Goal: Task Accomplishment & Management: Manage account settings

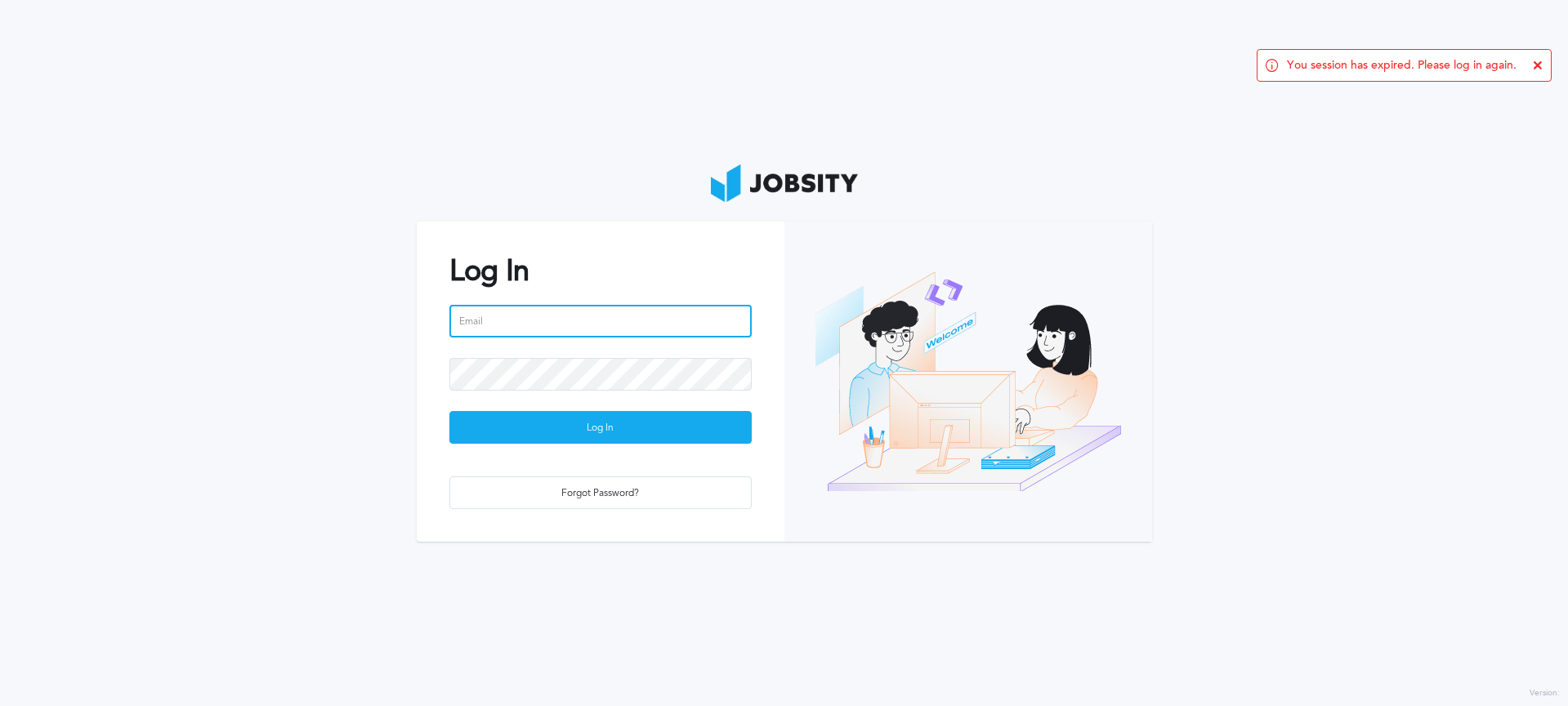
click at [626, 330] on input "email" at bounding box center [601, 321] width 303 height 33
click at [623, 318] on input "email" at bounding box center [601, 321] width 303 height 33
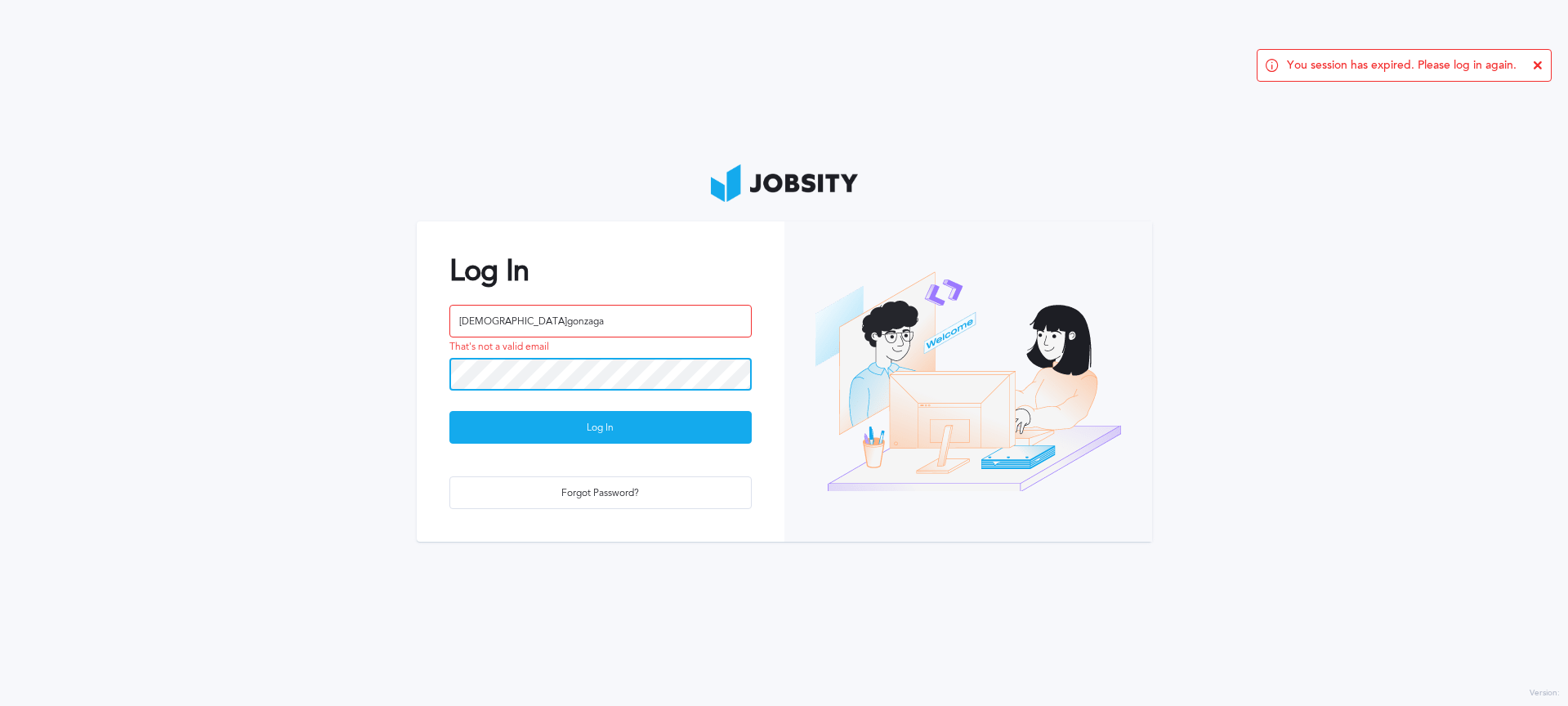
click at [449, 411] on button "Log In" at bounding box center [601, 428] width 303 height 33
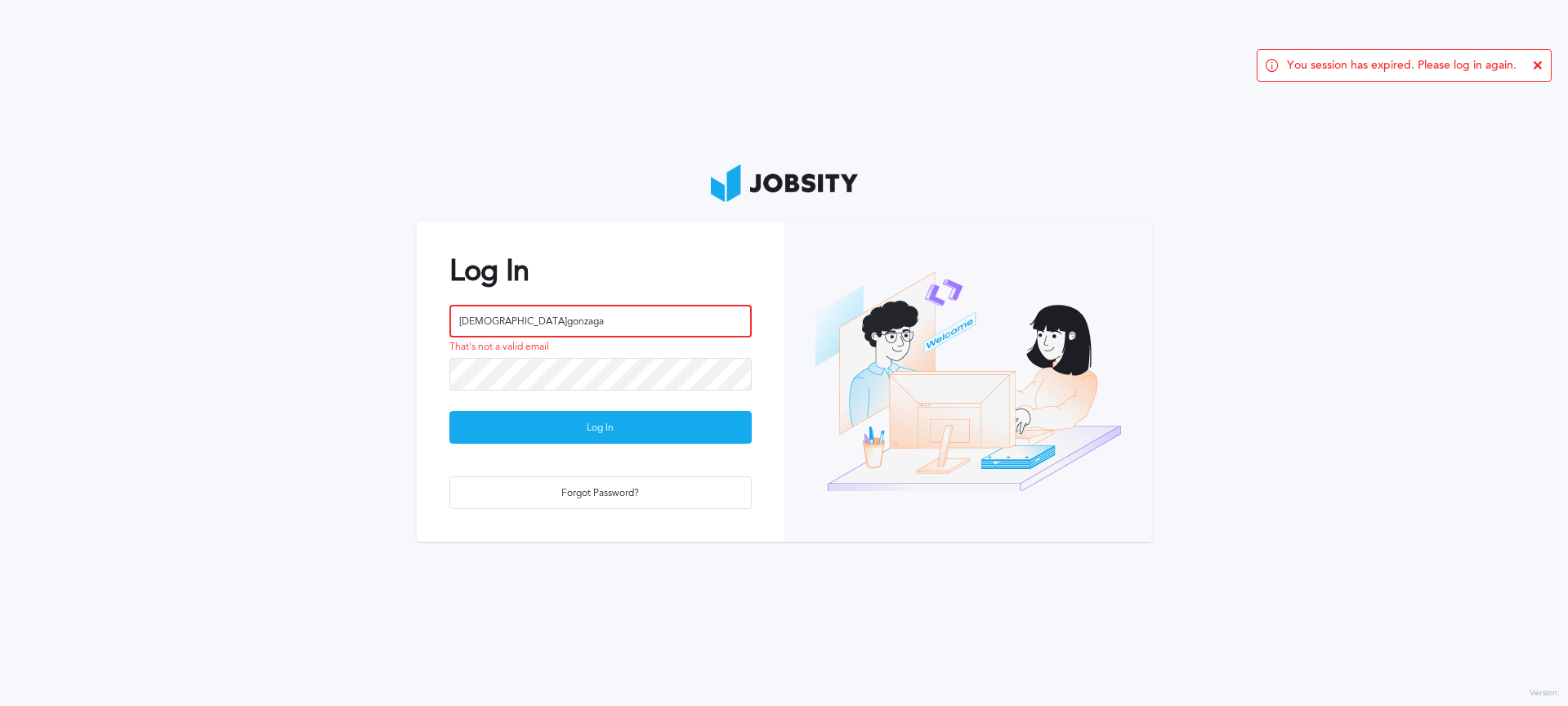
click at [585, 318] on input "[DEMOGRAPHIC_DATA]gonzaga" at bounding box center [601, 321] width 303 height 33
type input "[EMAIL_ADDRESS][DOMAIN_NAME]"
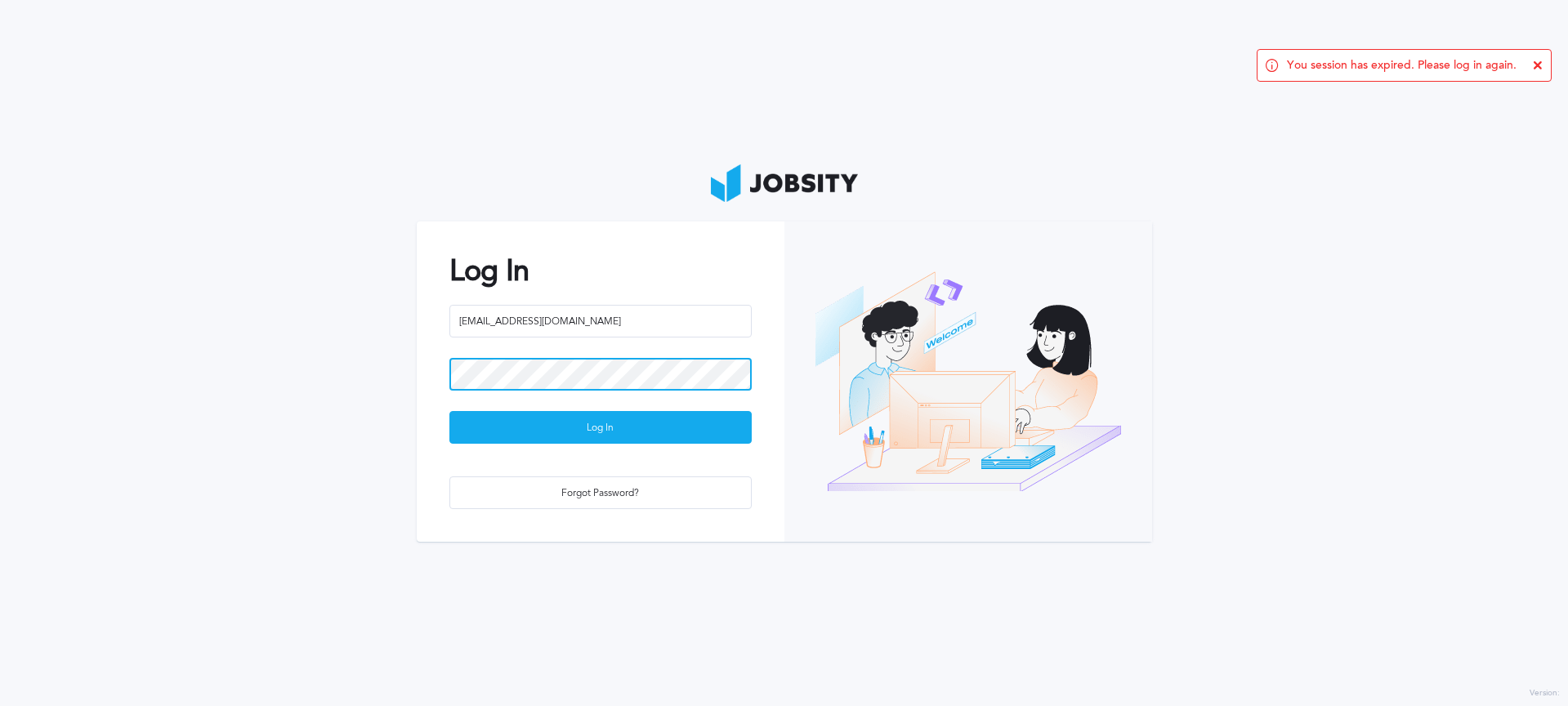
click at [449, 411] on button "Log In" at bounding box center [601, 428] width 303 height 33
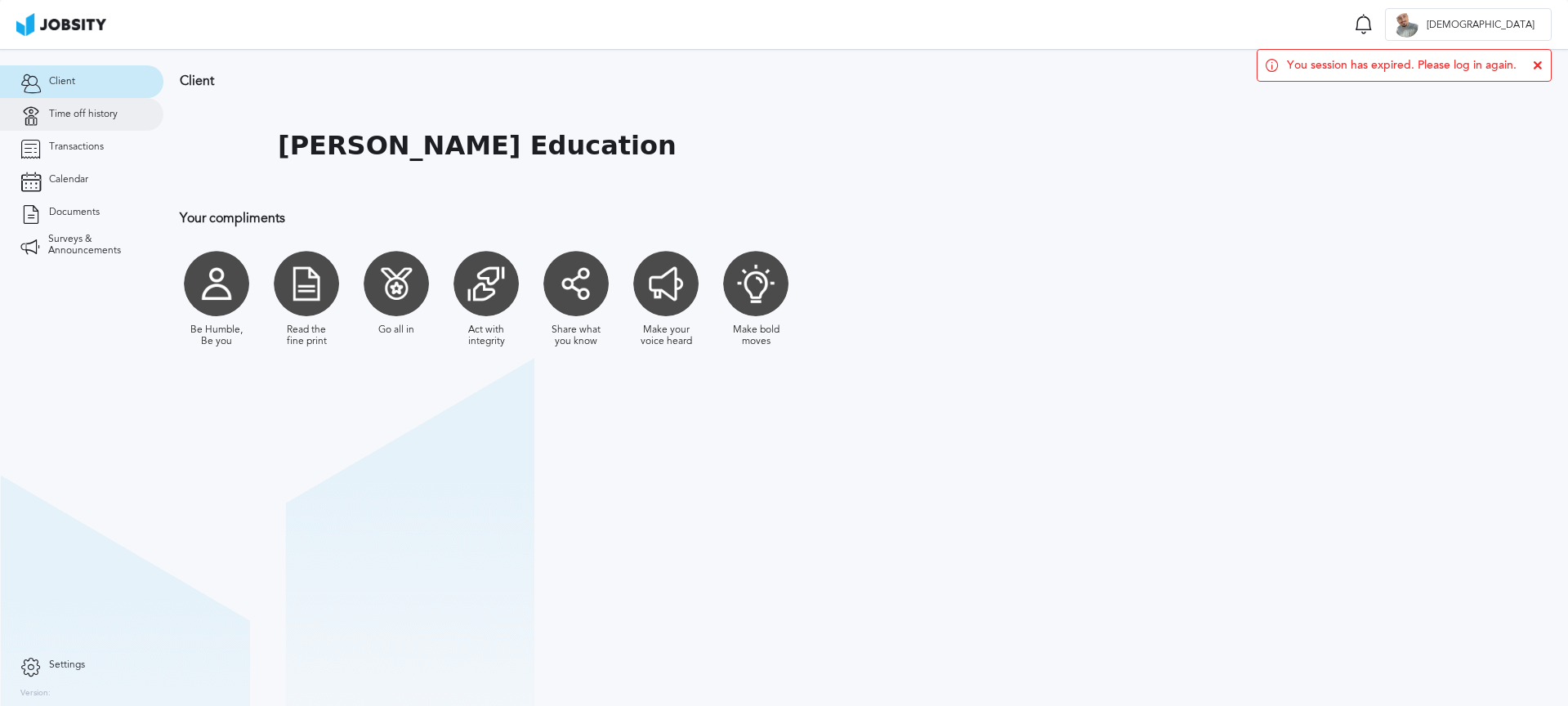
click at [81, 115] on span "Time off history" at bounding box center [83, 114] width 69 height 12
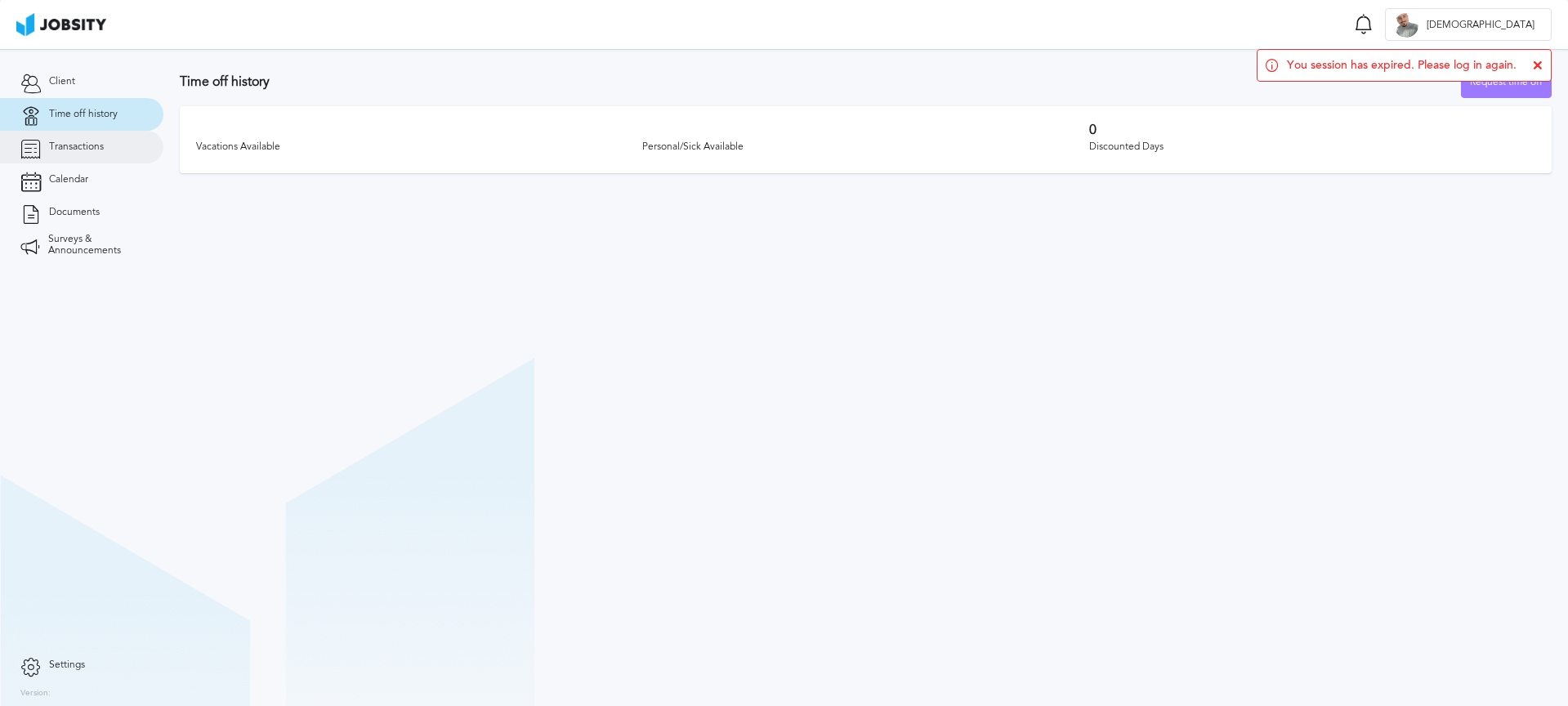
click at [66, 145] on span "Transactions" at bounding box center [77, 147] width 54 height 12
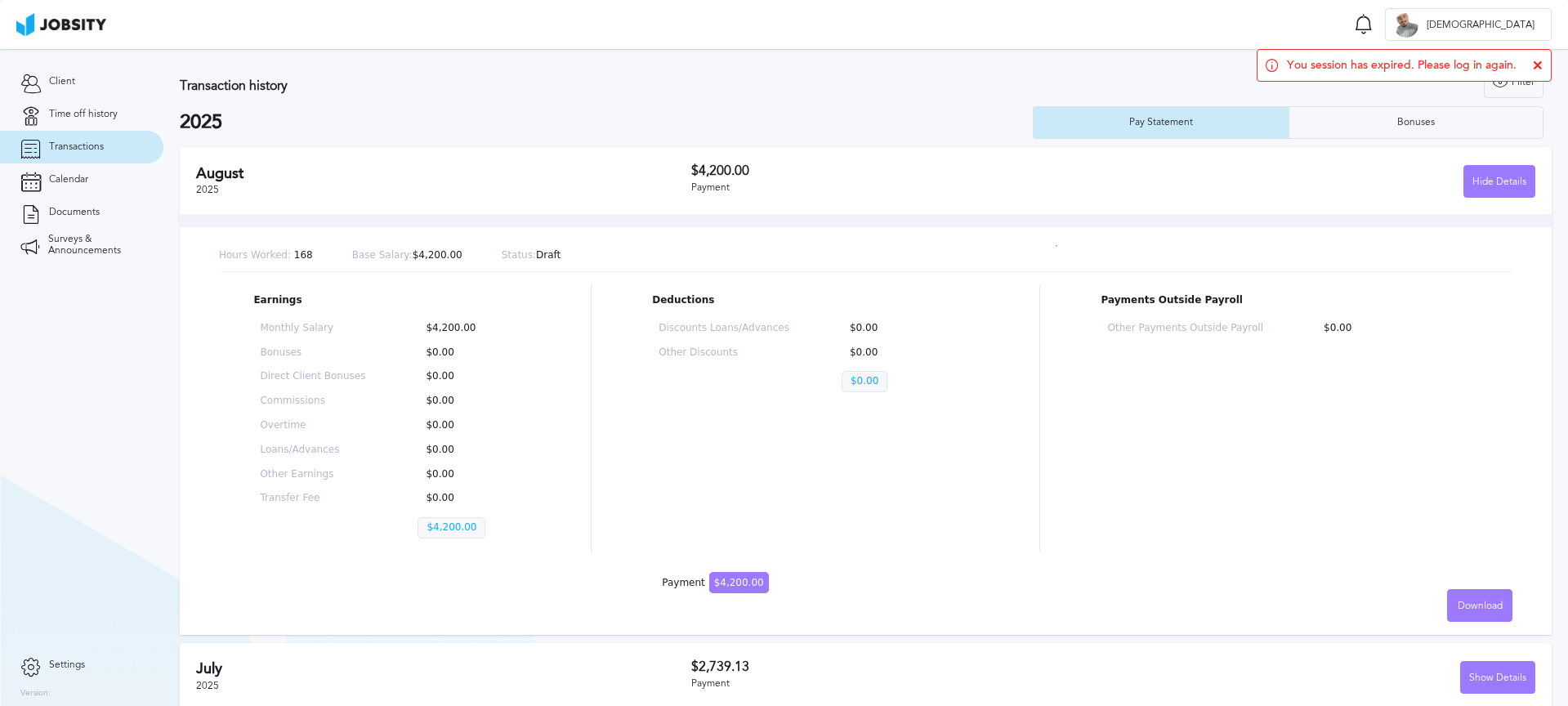
scroll to position [13, 0]
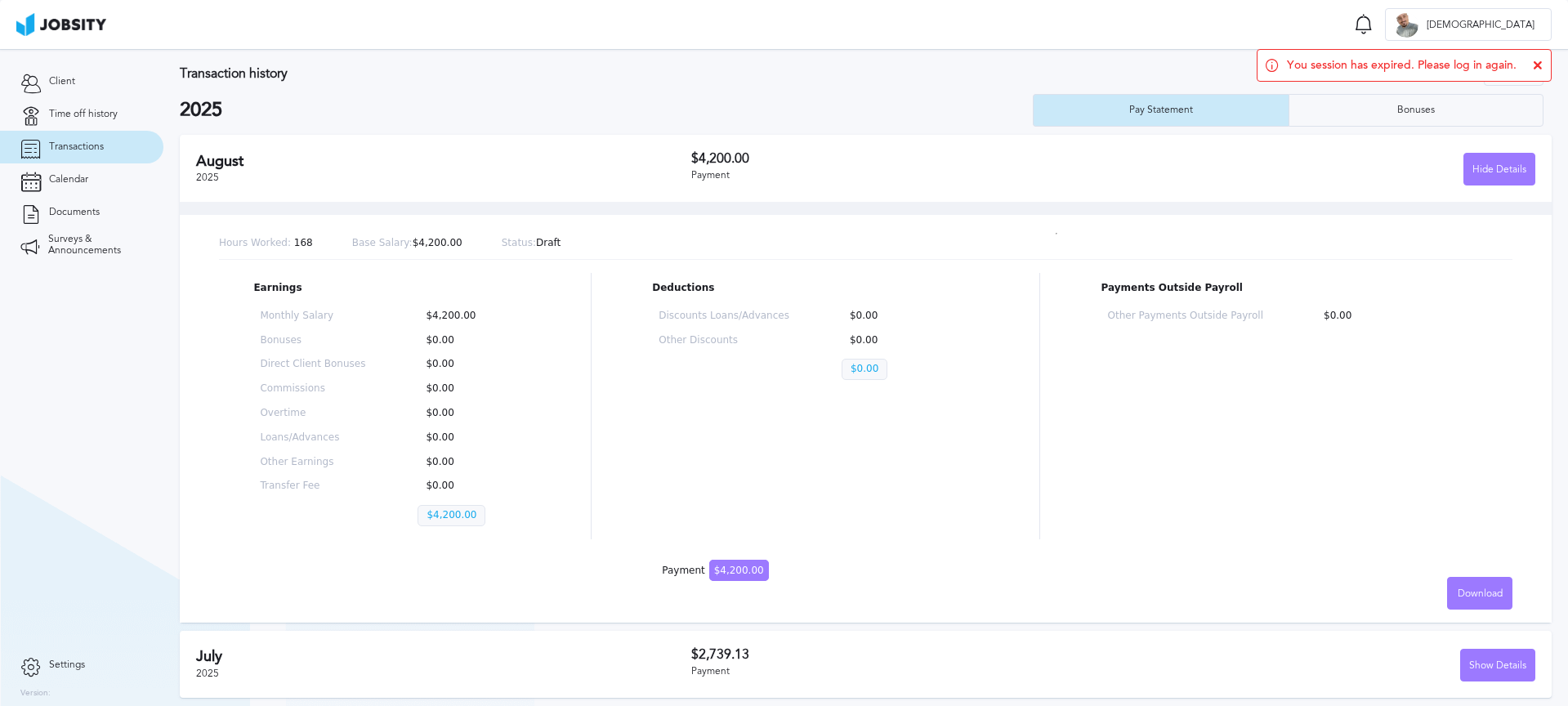
click at [1535, 65] on icon at bounding box center [1538, 65] width 10 height 10
click at [1399, 108] on div "Bonuses" at bounding box center [1417, 111] width 54 height 12
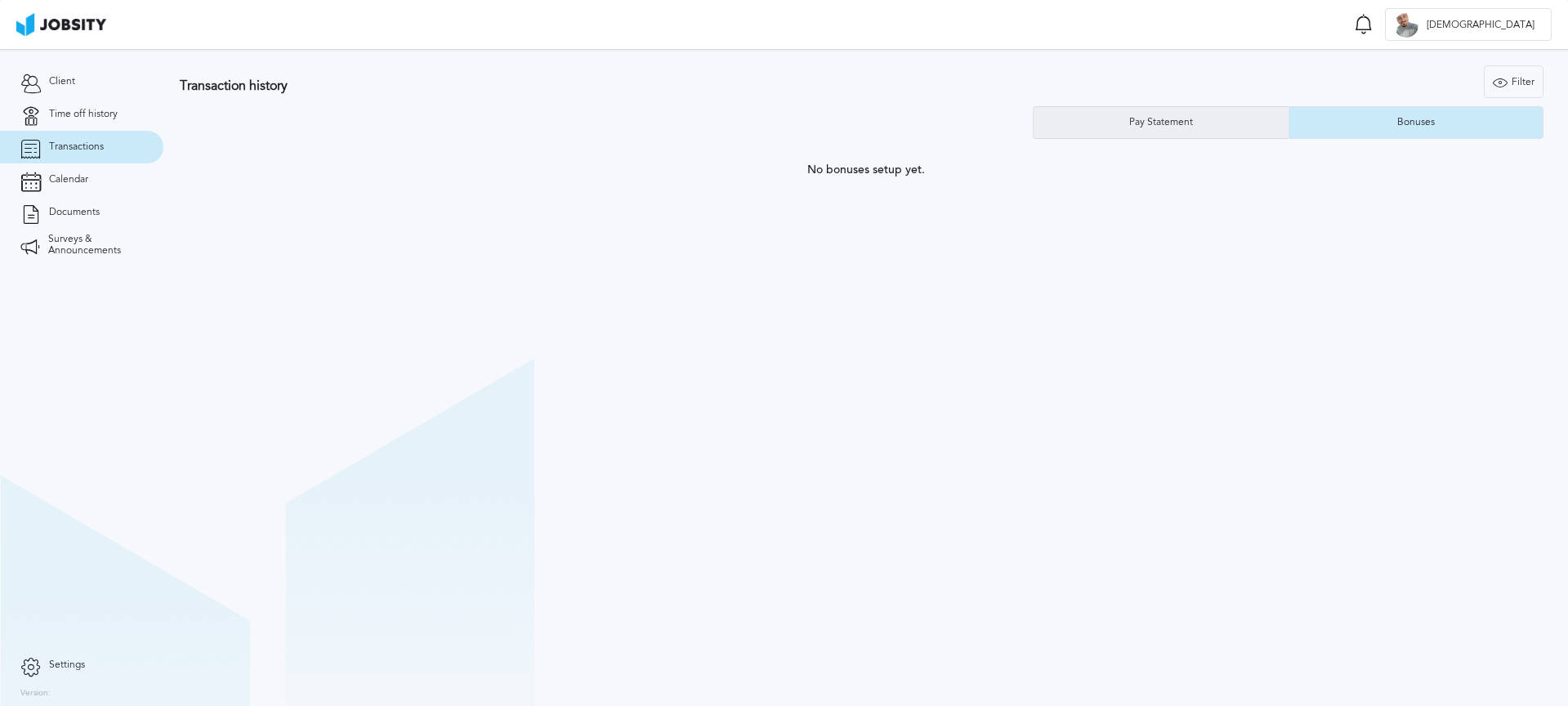
click at [1182, 118] on div "Pay Statement" at bounding box center [1160, 122] width 81 height 12
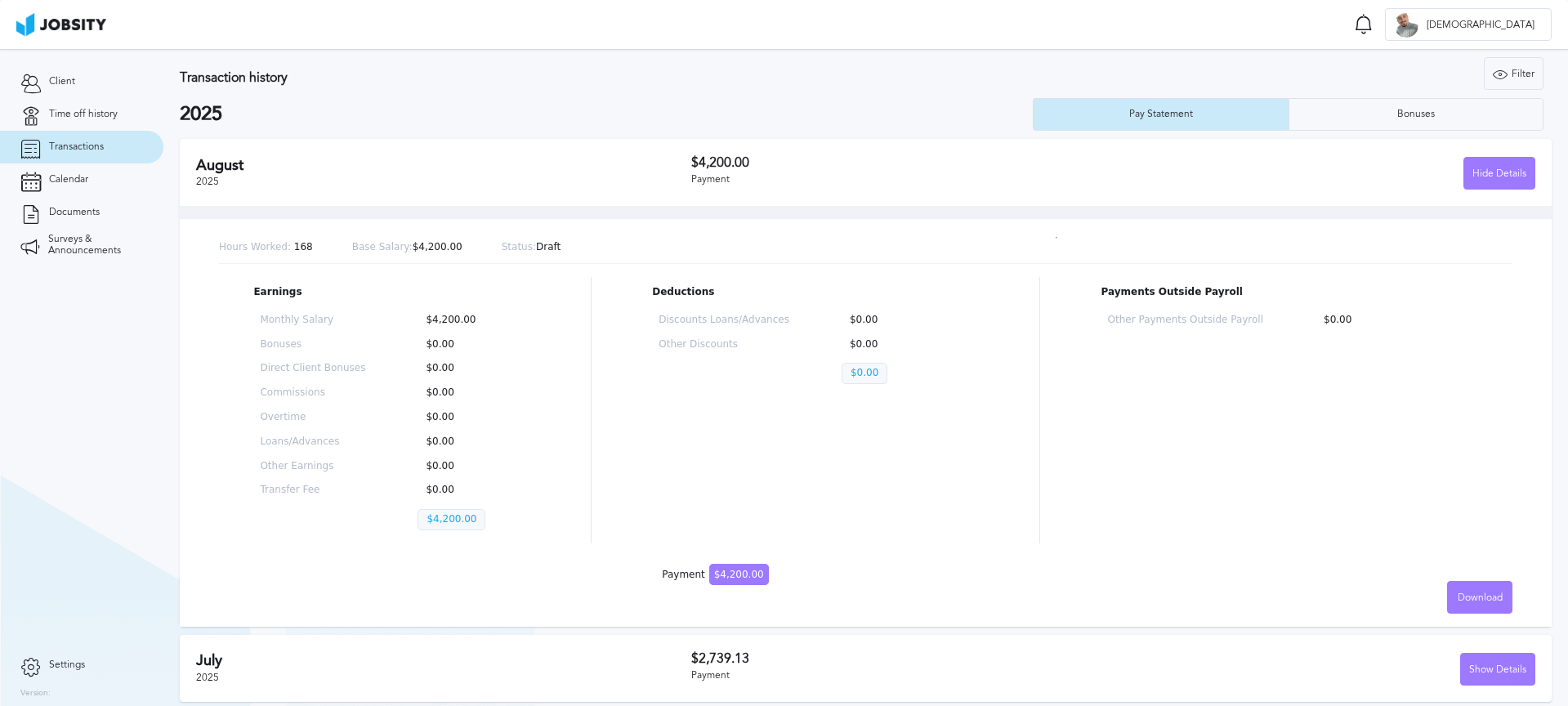
scroll to position [13, 0]
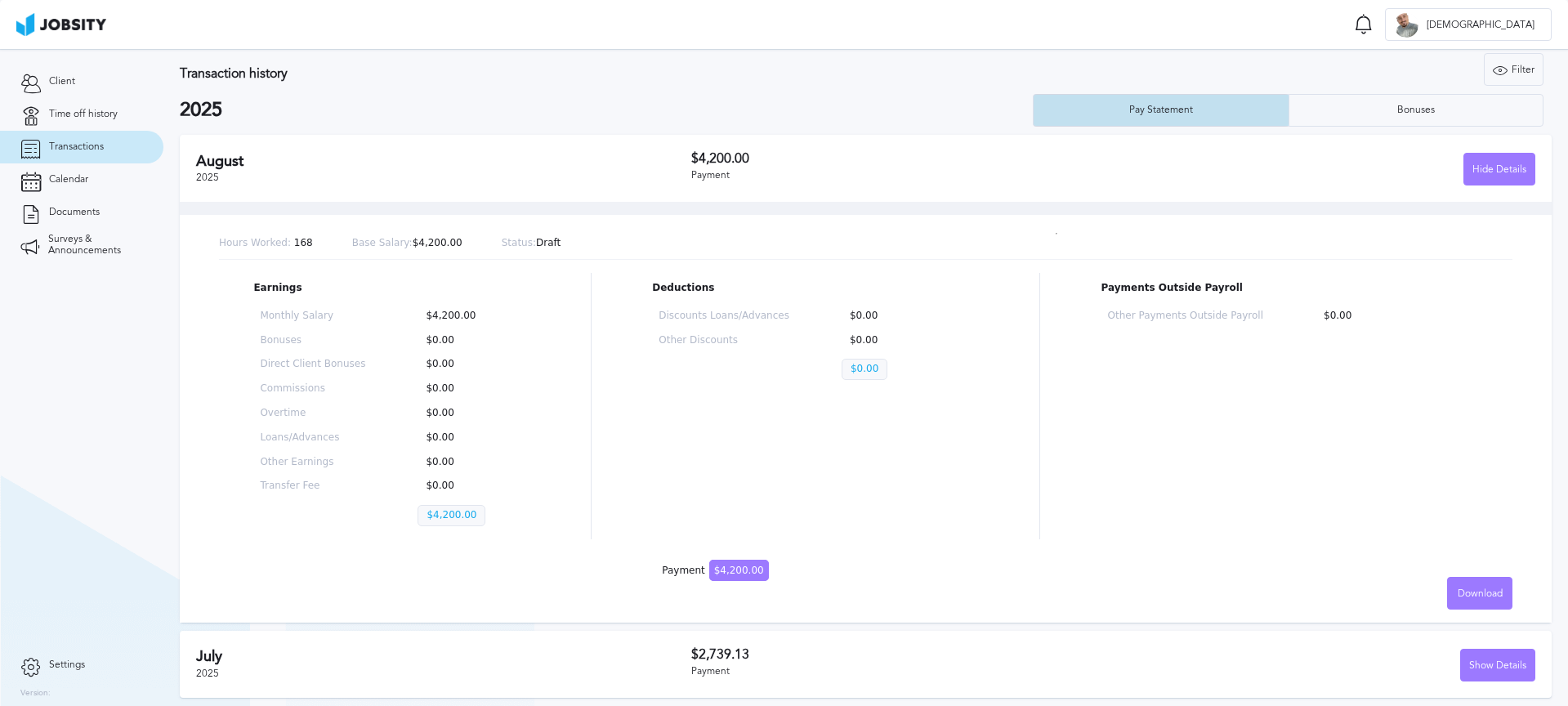
click at [1196, 111] on div "Pay Statement" at bounding box center [1160, 111] width 254 height 33
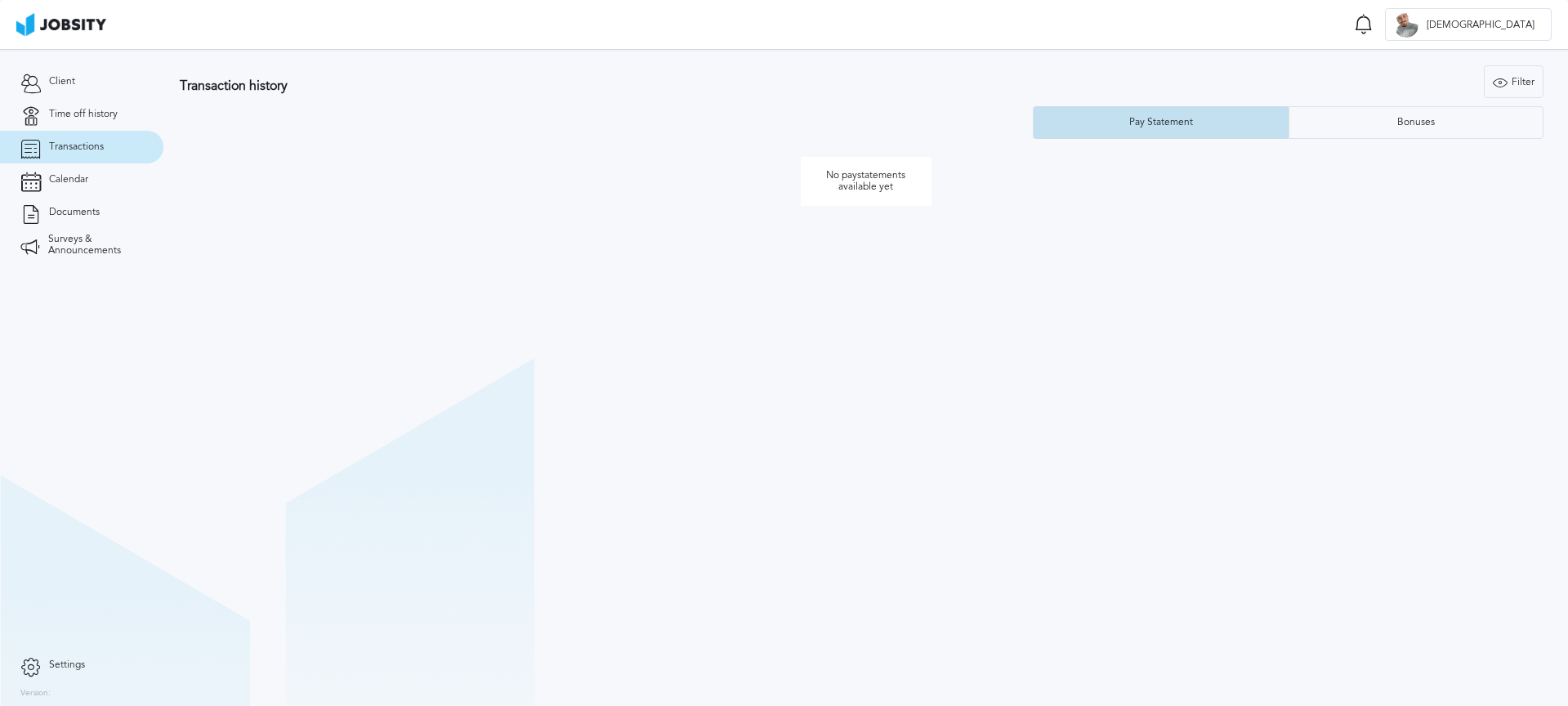
scroll to position [0, 0]
click at [1202, 123] on div "Pay Statement" at bounding box center [1160, 122] width 254 height 33
click at [73, 117] on span "Time off history" at bounding box center [83, 114] width 69 height 12
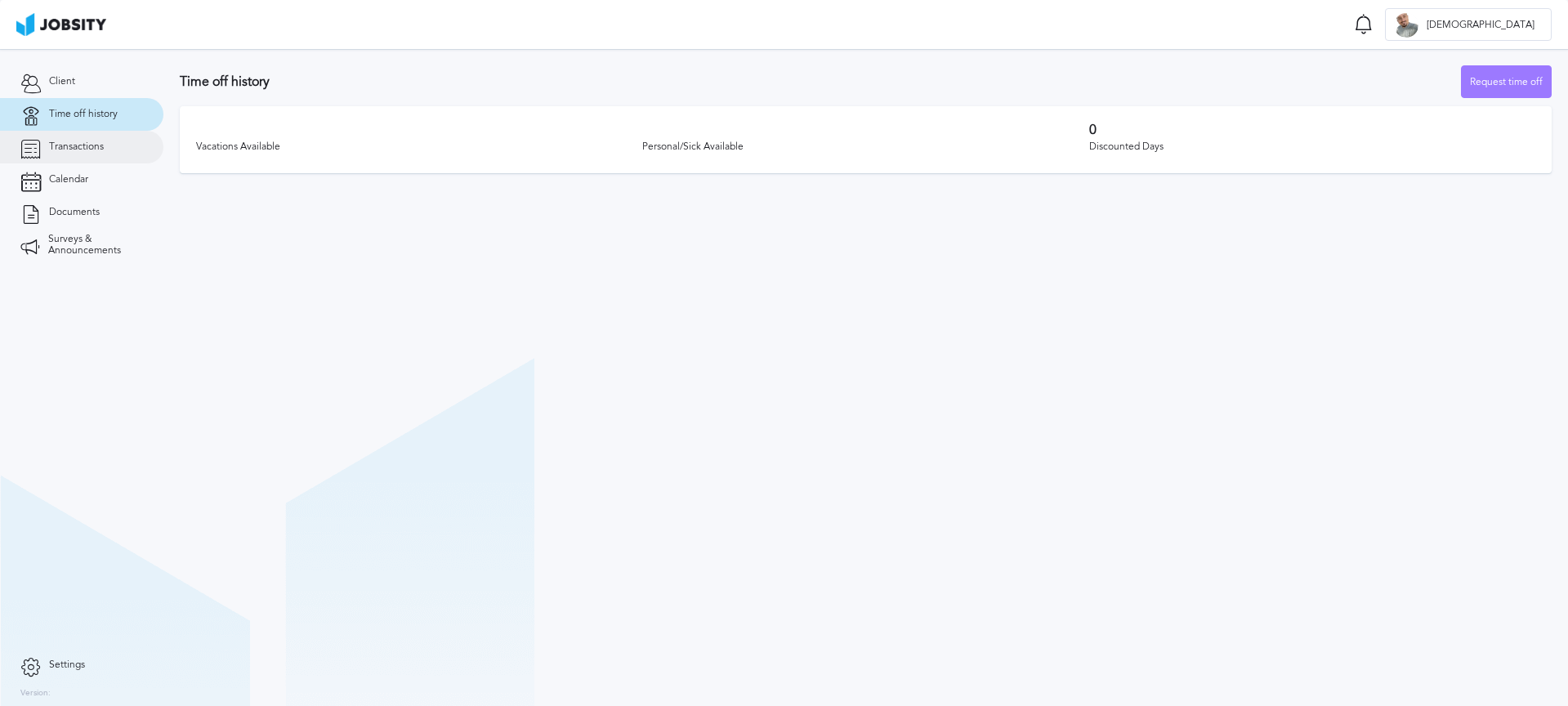
click at [73, 145] on span "Transactions" at bounding box center [77, 147] width 54 height 12
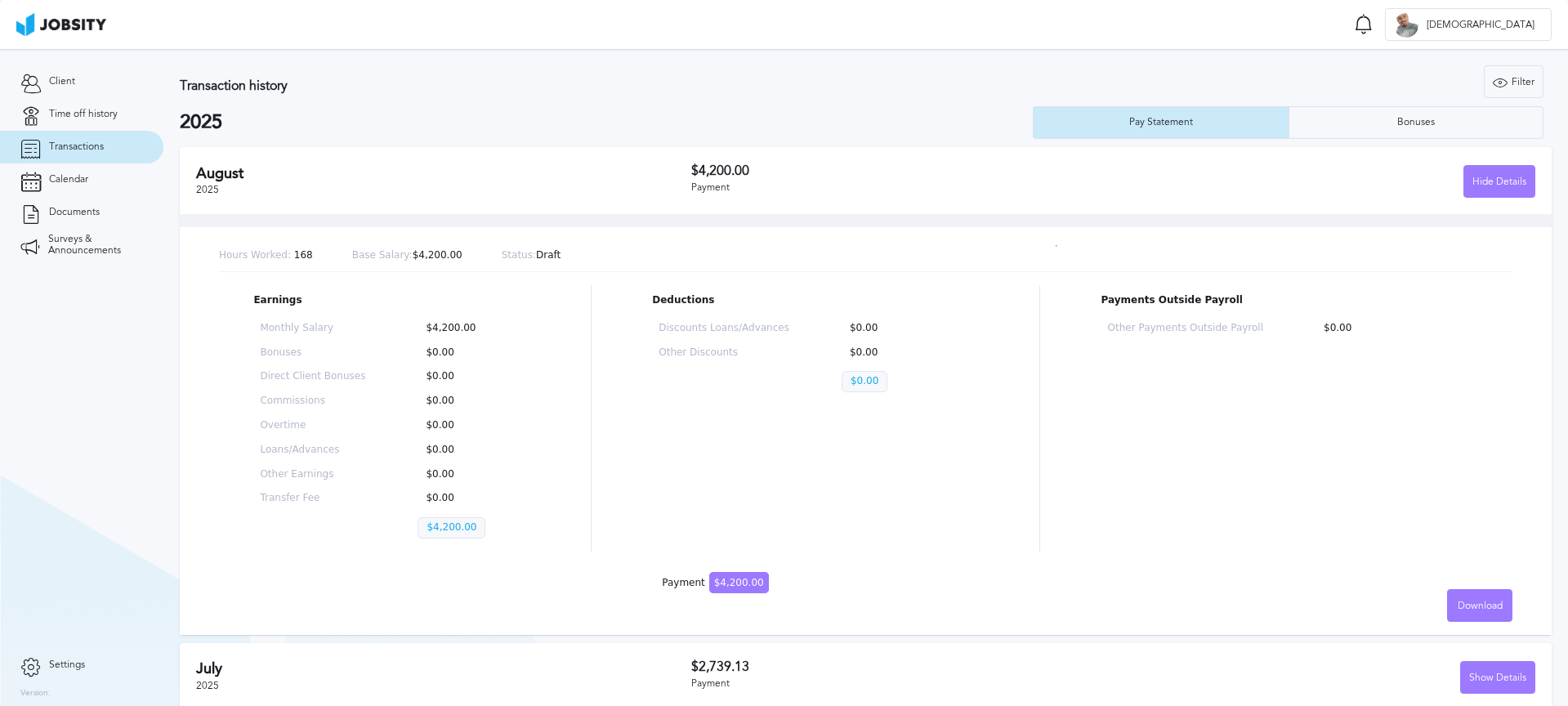
scroll to position [13, 0]
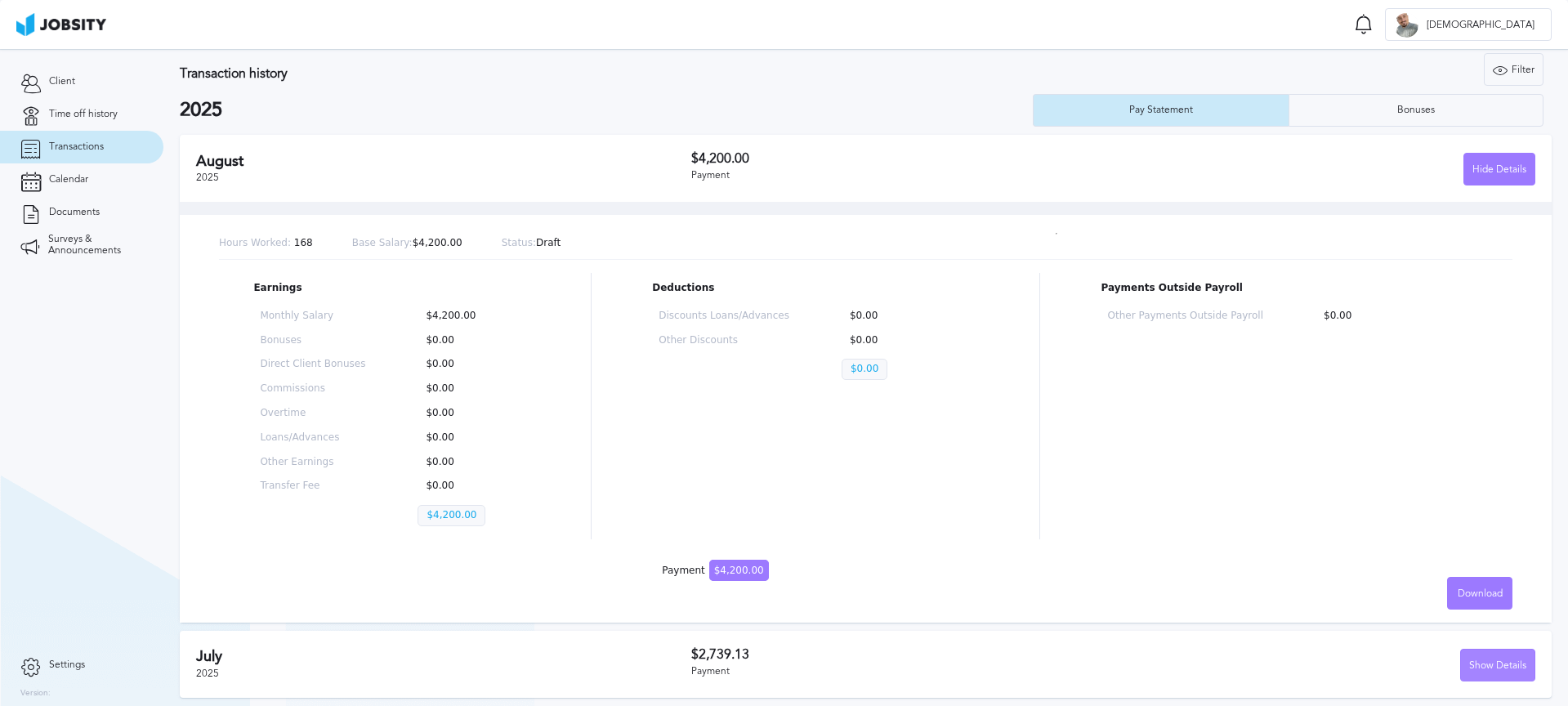
click at [1488, 656] on div "Show Details" at bounding box center [1498, 665] width 74 height 33
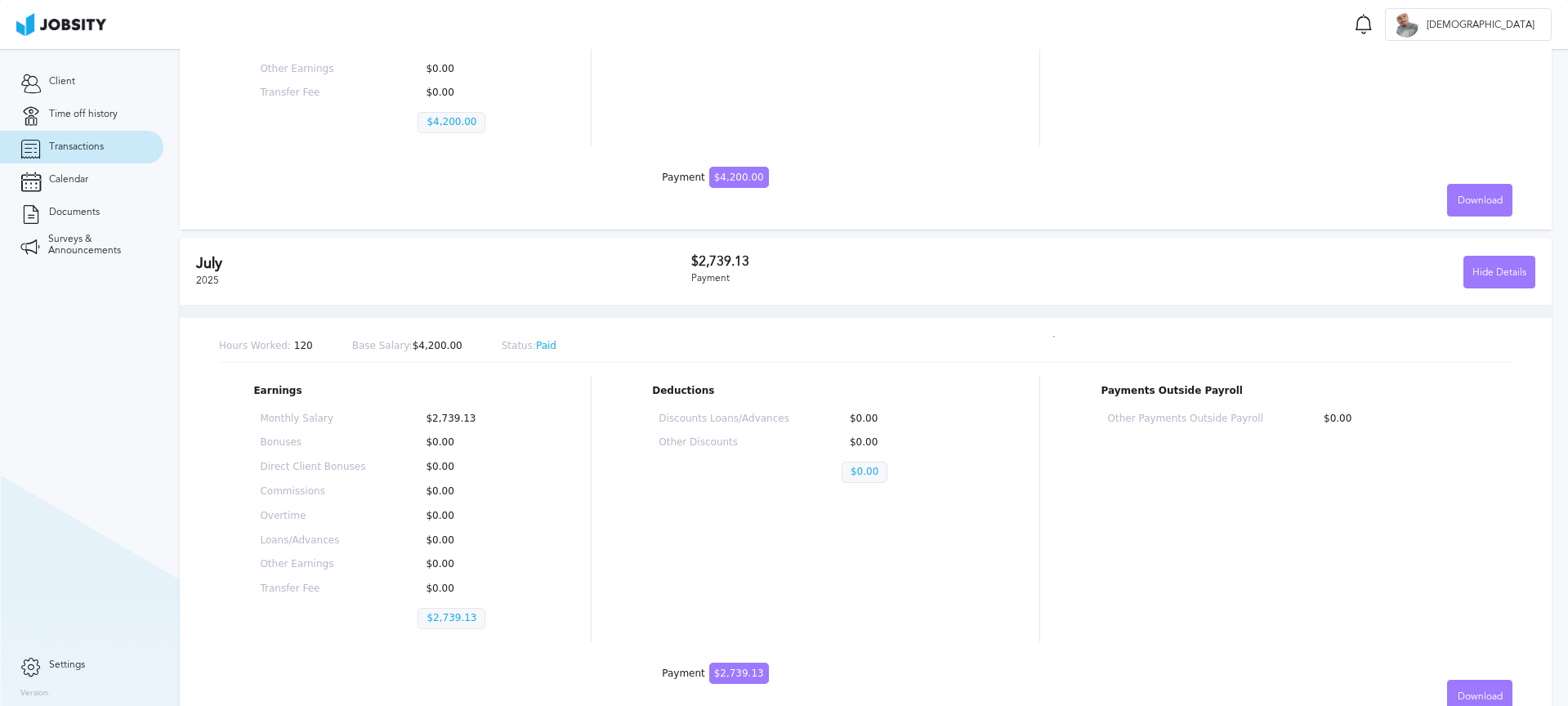
scroll to position [433, 0]
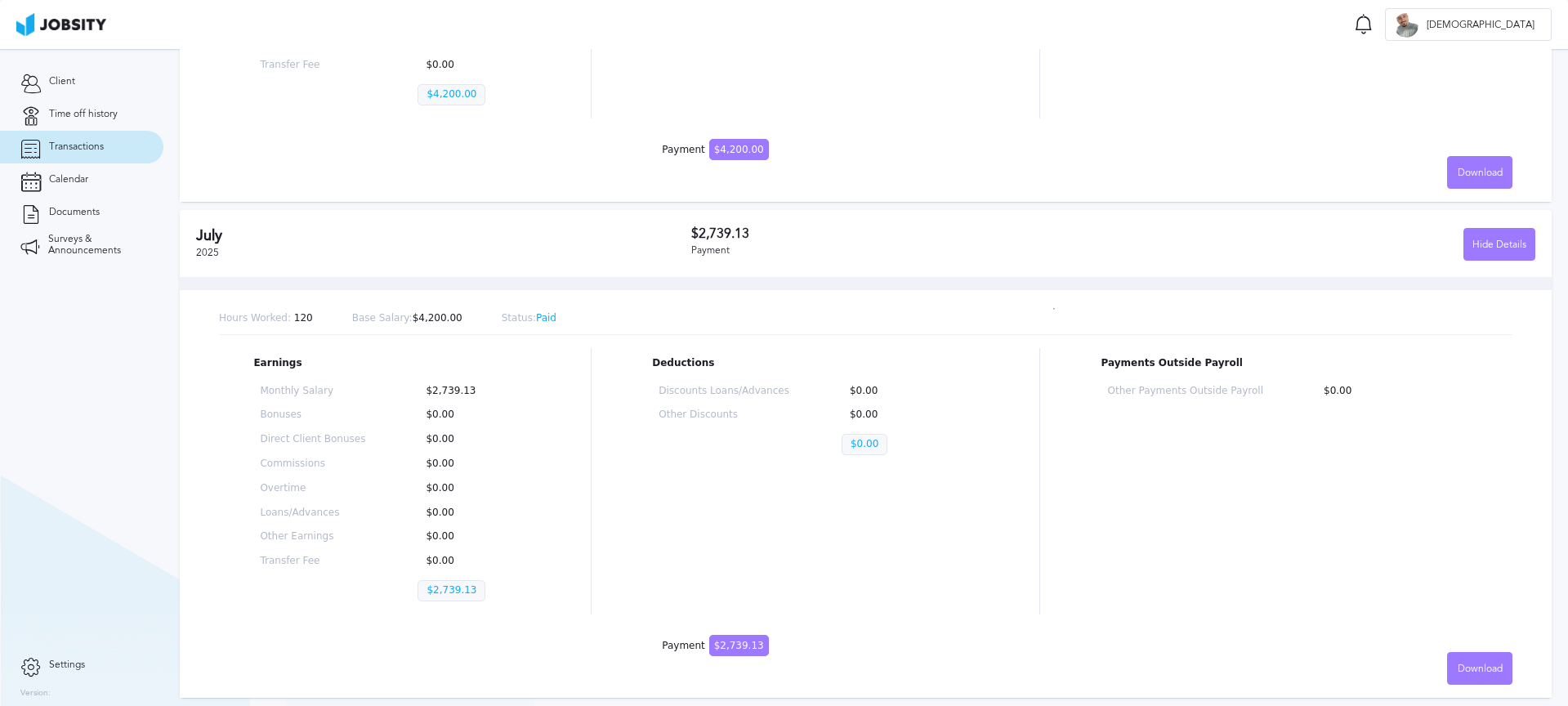
click at [601, 330] on div "Hours Worked: 120 Base Salary: $4,200.00 Status: Paid" at bounding box center [866, 318] width 1293 height 32
drag, startPoint x: 557, startPoint y: 323, endPoint x: 525, endPoint y: 315, distance: 33.0
click at [523, 315] on div "Hours Worked: 120 Base Salary: $4,200.00 Status: Paid" at bounding box center [866, 318] width 1293 height 32
drag, startPoint x: 603, startPoint y: 372, endPoint x: 551, endPoint y: 350, distance: 56.5
click at [603, 372] on div "Earnings Monthly Salary $2,739.13 Bonuses $0.00 Direct Client Bonuses $0.00 Com…" at bounding box center [866, 481] width 1293 height 267
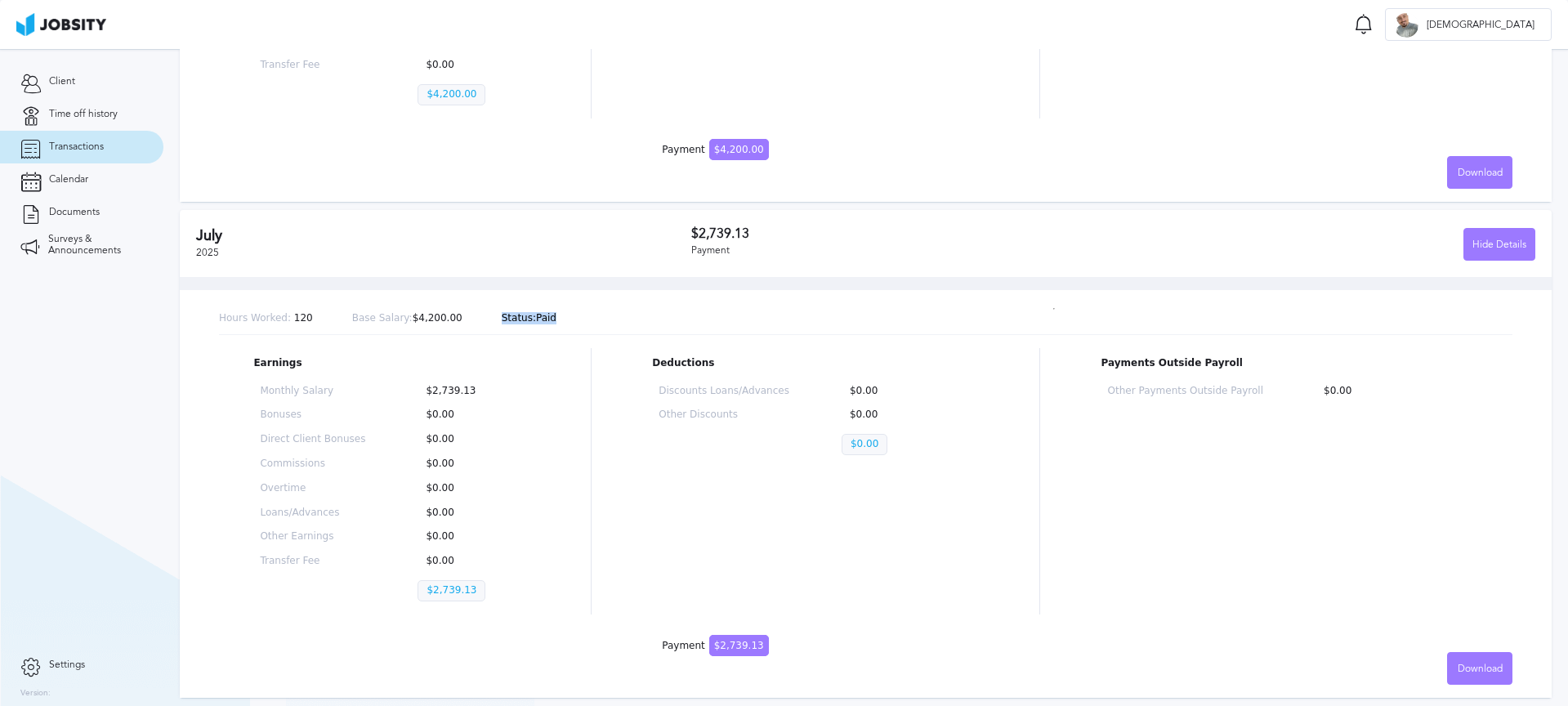
drag, startPoint x: 483, startPoint y: 318, endPoint x: 576, endPoint y: 325, distance: 93.3
click at [603, 324] on div "Hours Worked: 120 Base Salary: $4,200.00 Status: Paid" at bounding box center [866, 318] width 1293 height 32
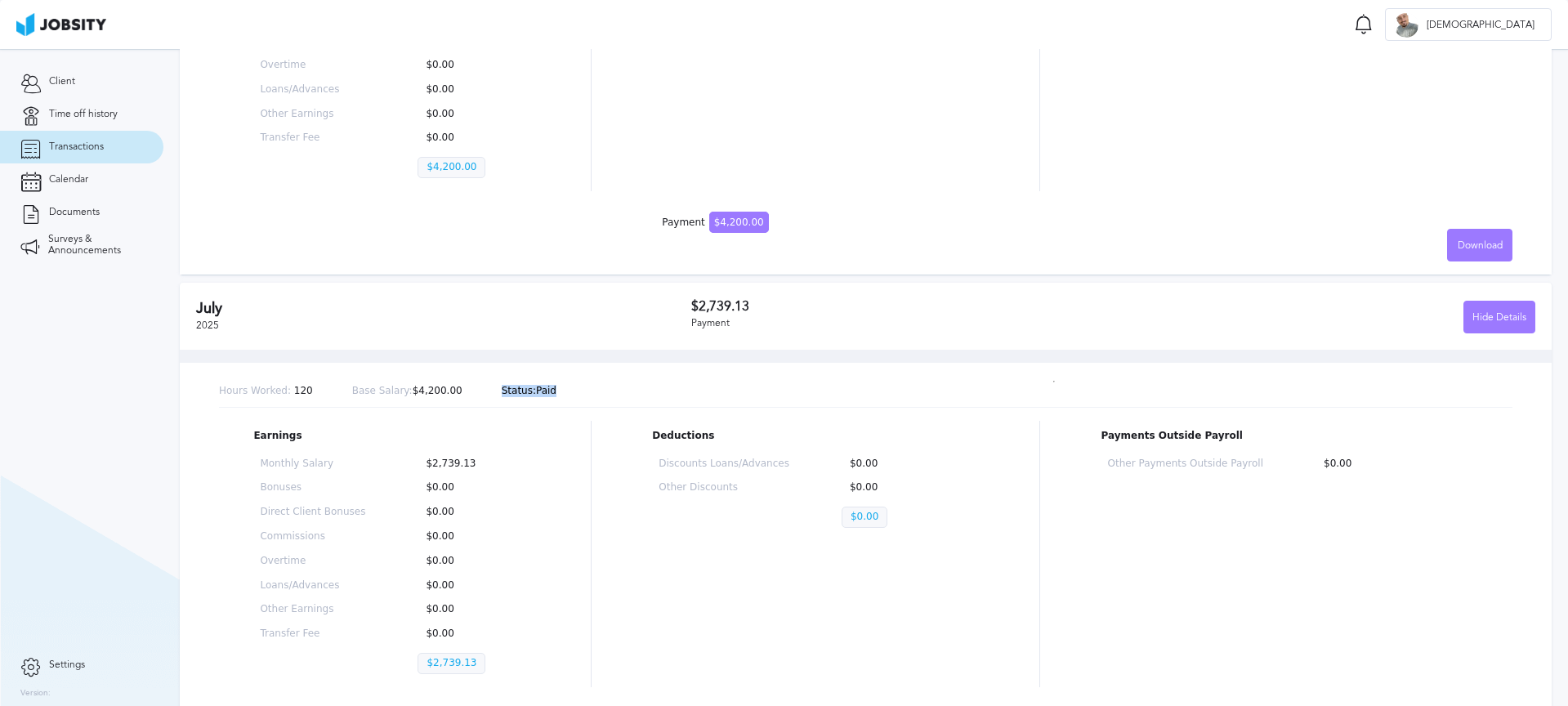
scroll to position [335, 0]
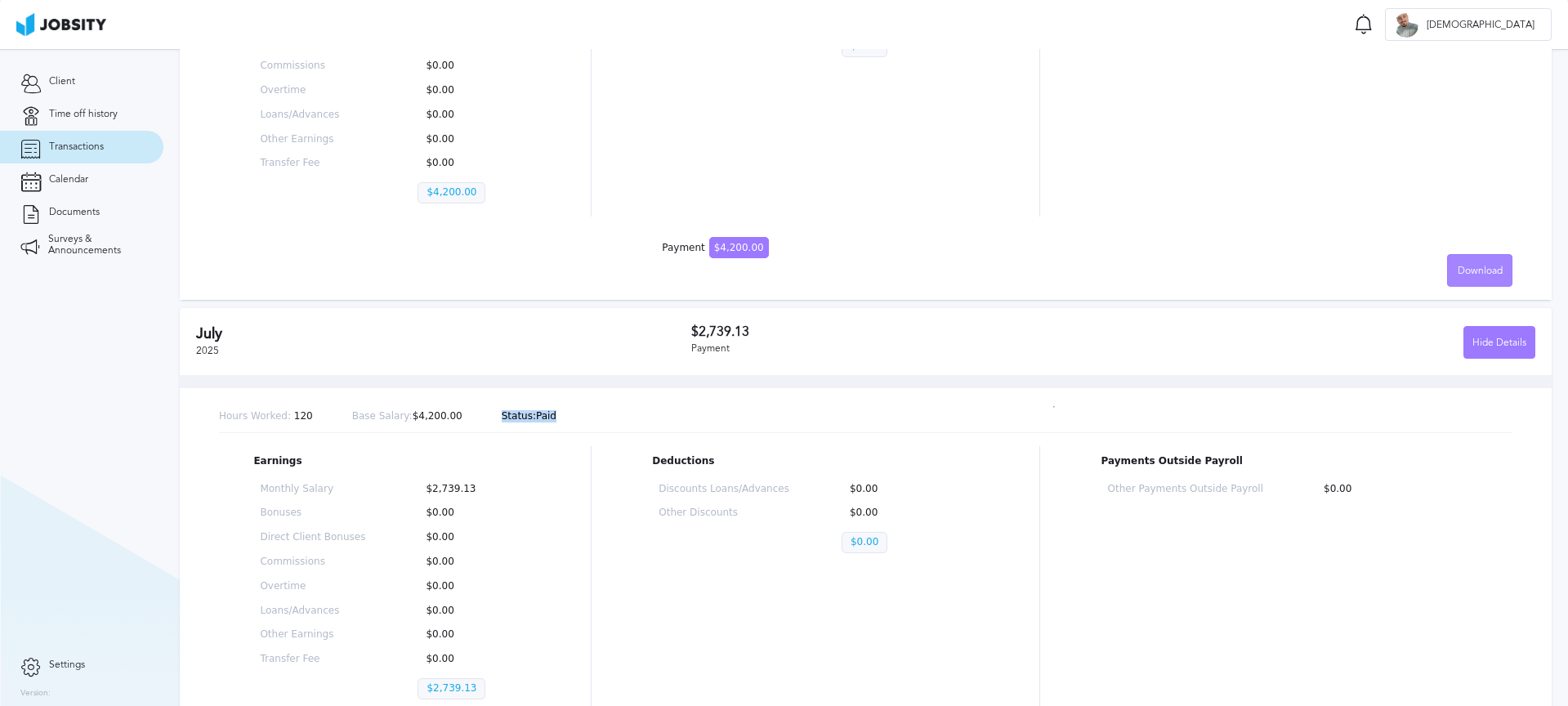
click at [1467, 274] on span "Download" at bounding box center [1480, 272] width 45 height 12
click at [1466, 267] on li "English" at bounding box center [1469, 271] width 65 height 33
click at [807, 325] on h3 "$2,739.13" at bounding box center [901, 331] width 422 height 15
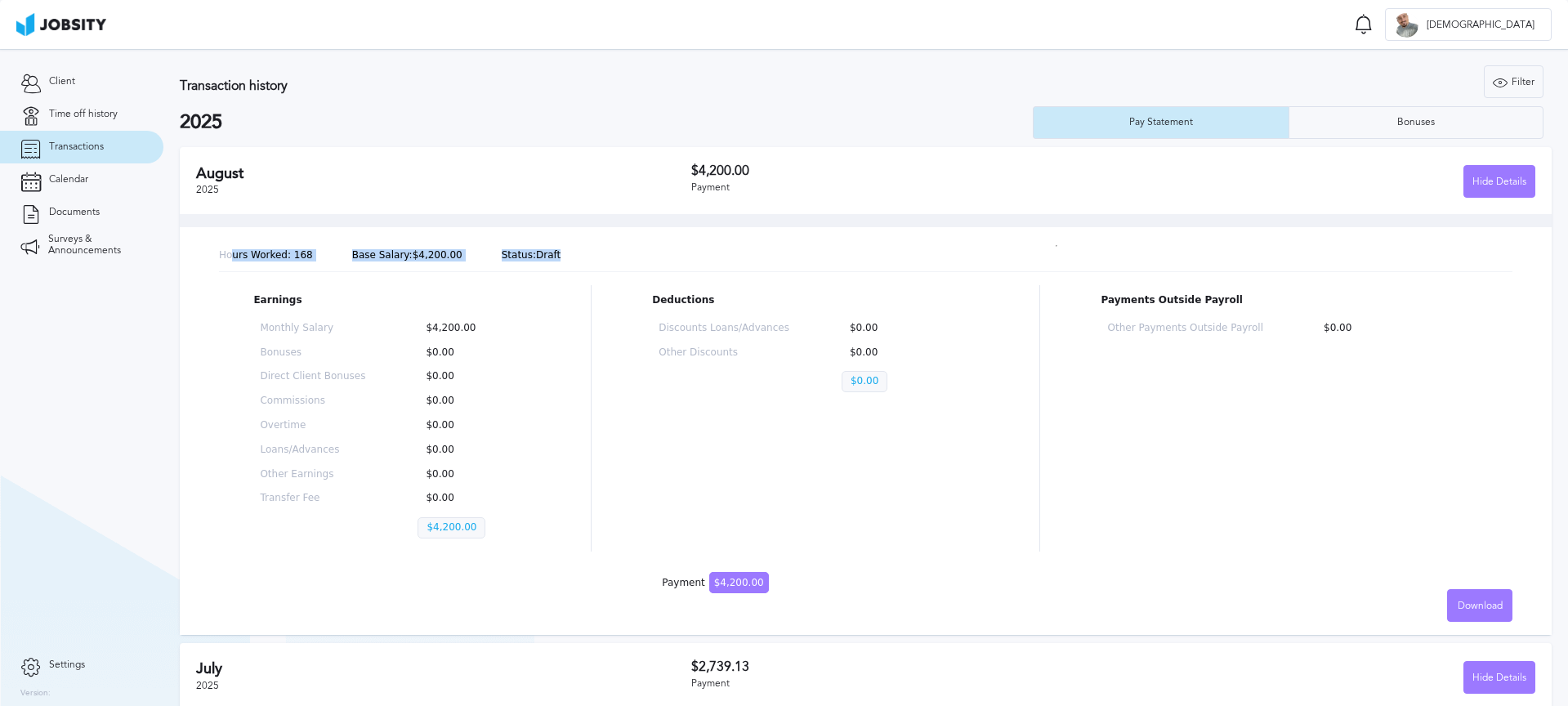
drag, startPoint x: 523, startPoint y: 251, endPoint x: 272, endPoint y: 257, distance: 251.1
click at [230, 252] on div "Hours Worked: 168 Base Salary: $4,200.00 Status: Draft" at bounding box center [866, 256] width 1293 height 32
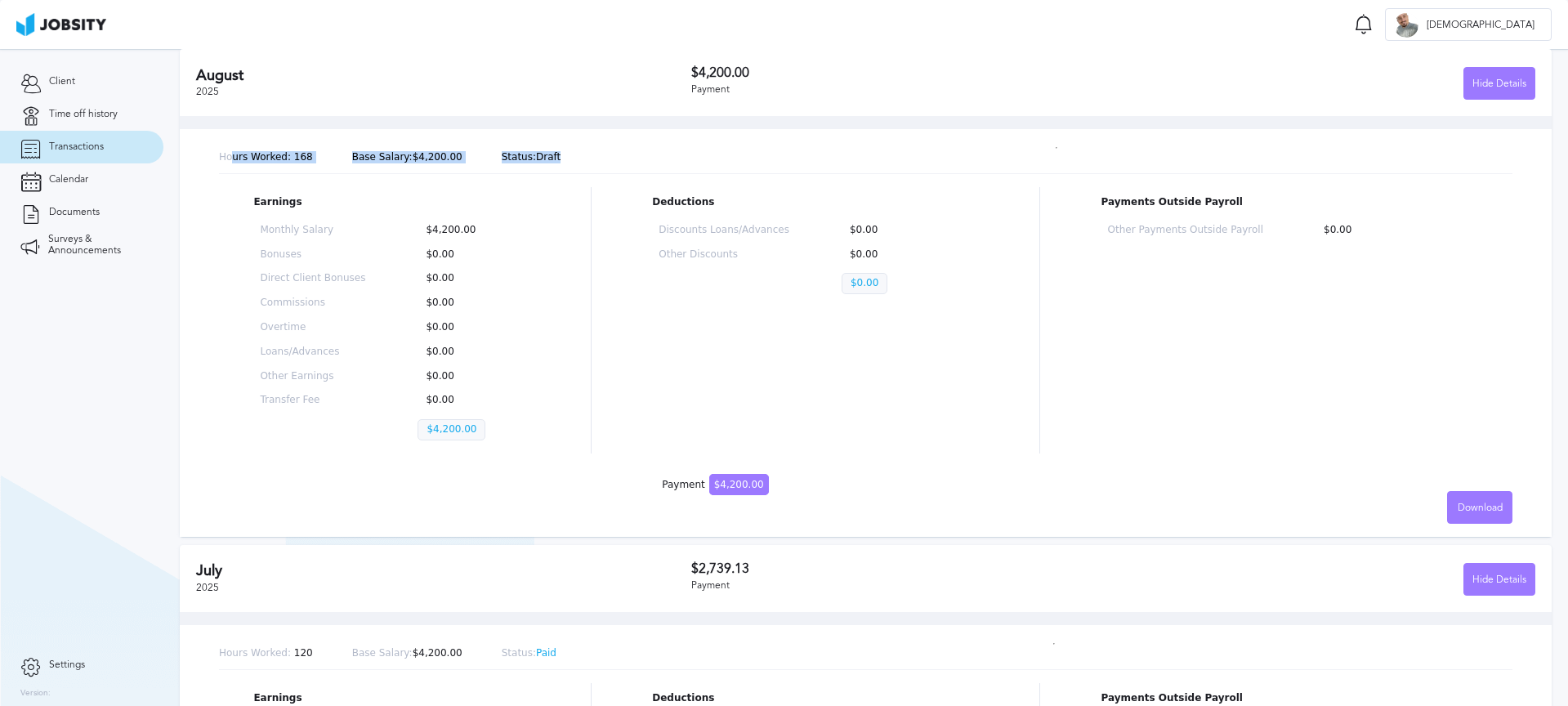
scroll to position [196, 0]
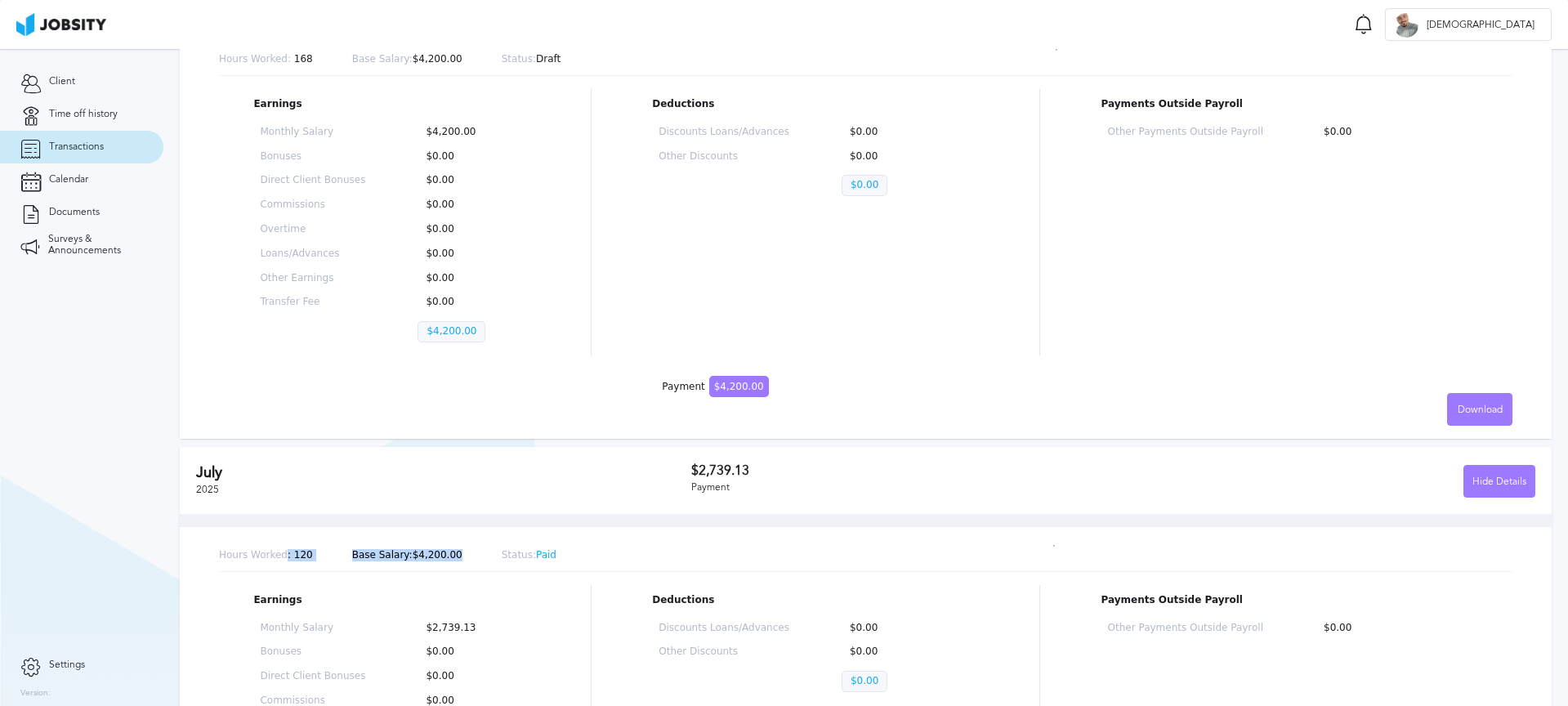
drag, startPoint x: 813, startPoint y: 548, endPoint x: 286, endPoint y: 551, distance: 527.0
click at [286, 551] on div "Hours Worked: 120 Base Salary: $4,200.00 Status: Paid" at bounding box center [866, 556] width 1293 height 32
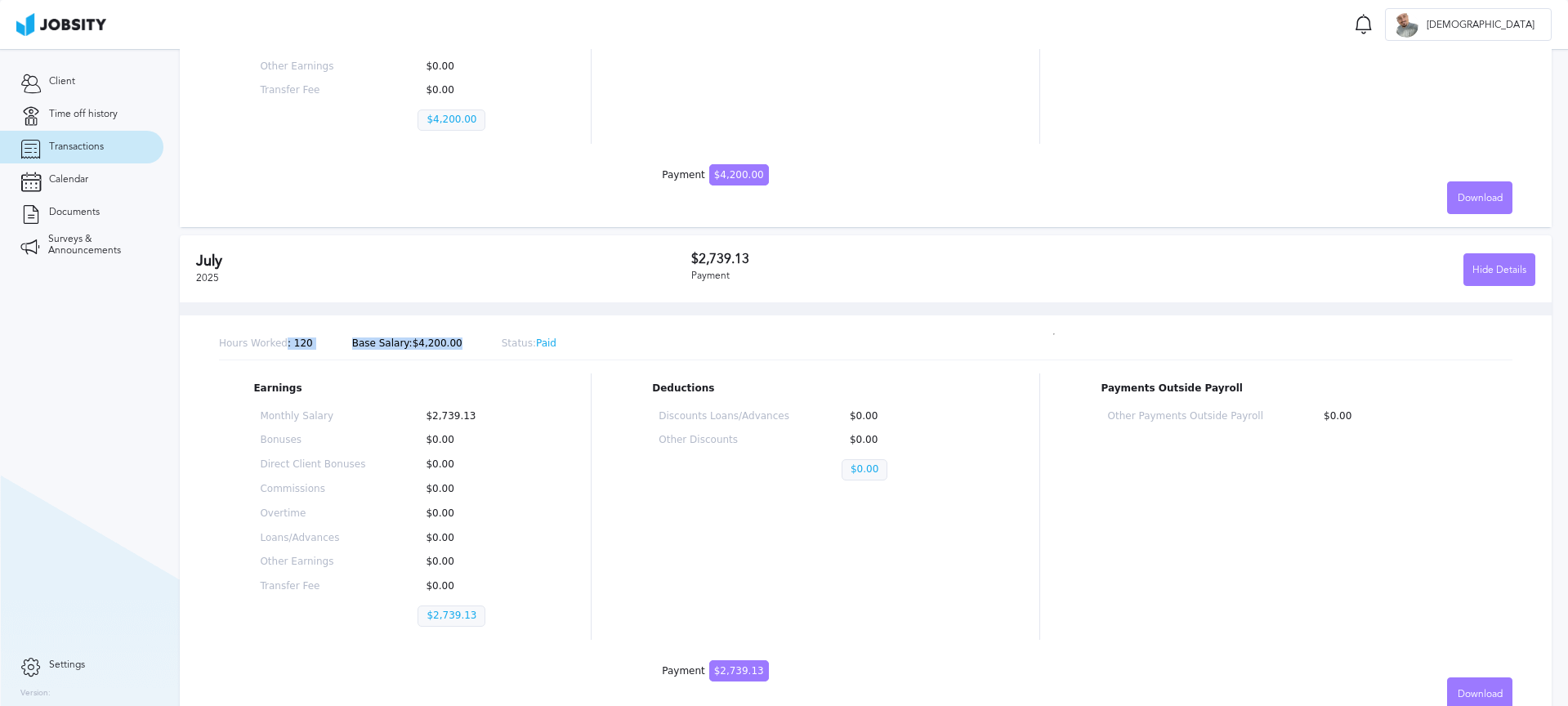
scroll to position [433, 0]
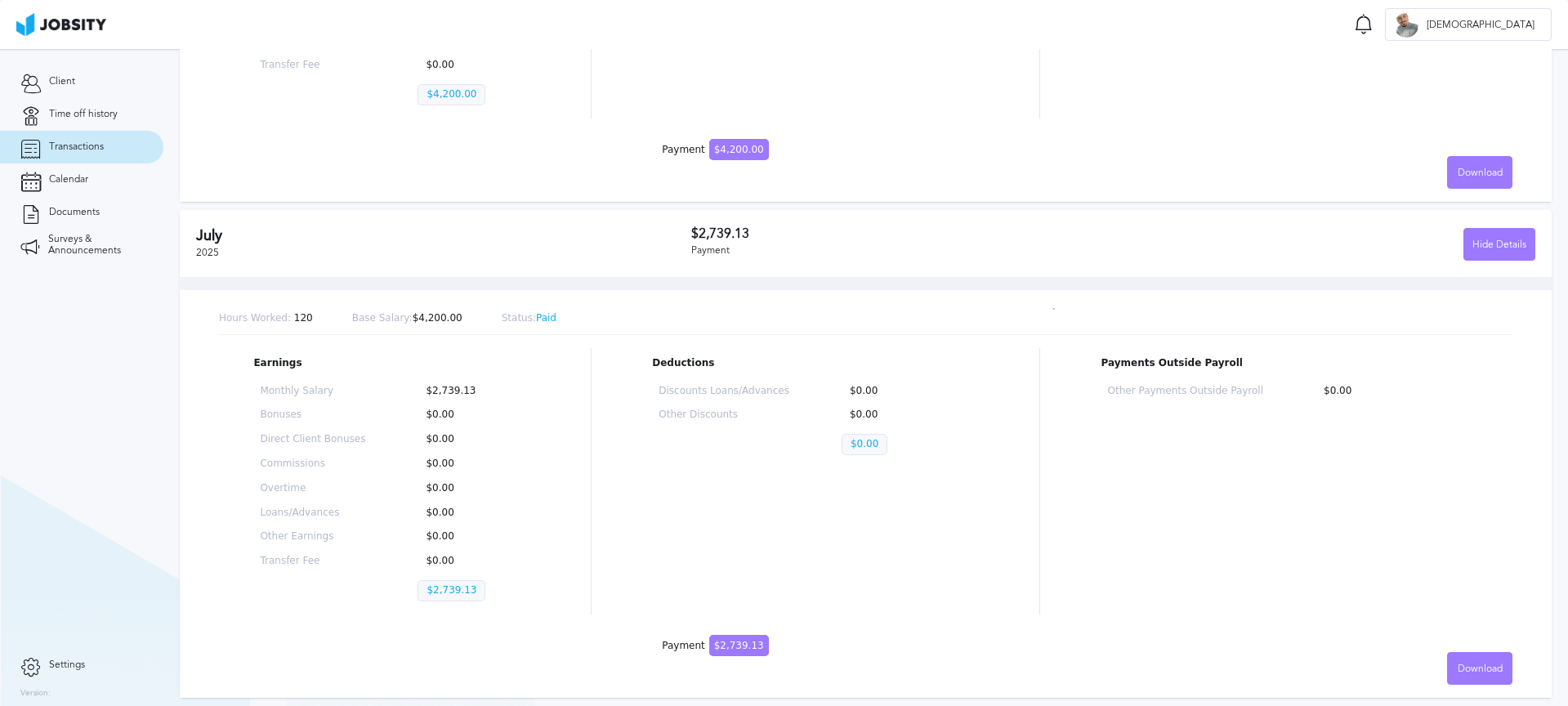
click at [168, 341] on section "Transaction history Filter Years 2025 2025 Pay Statement Bonuses [DATE] $4,200.…" at bounding box center [866, 160] width 1405 height 1089
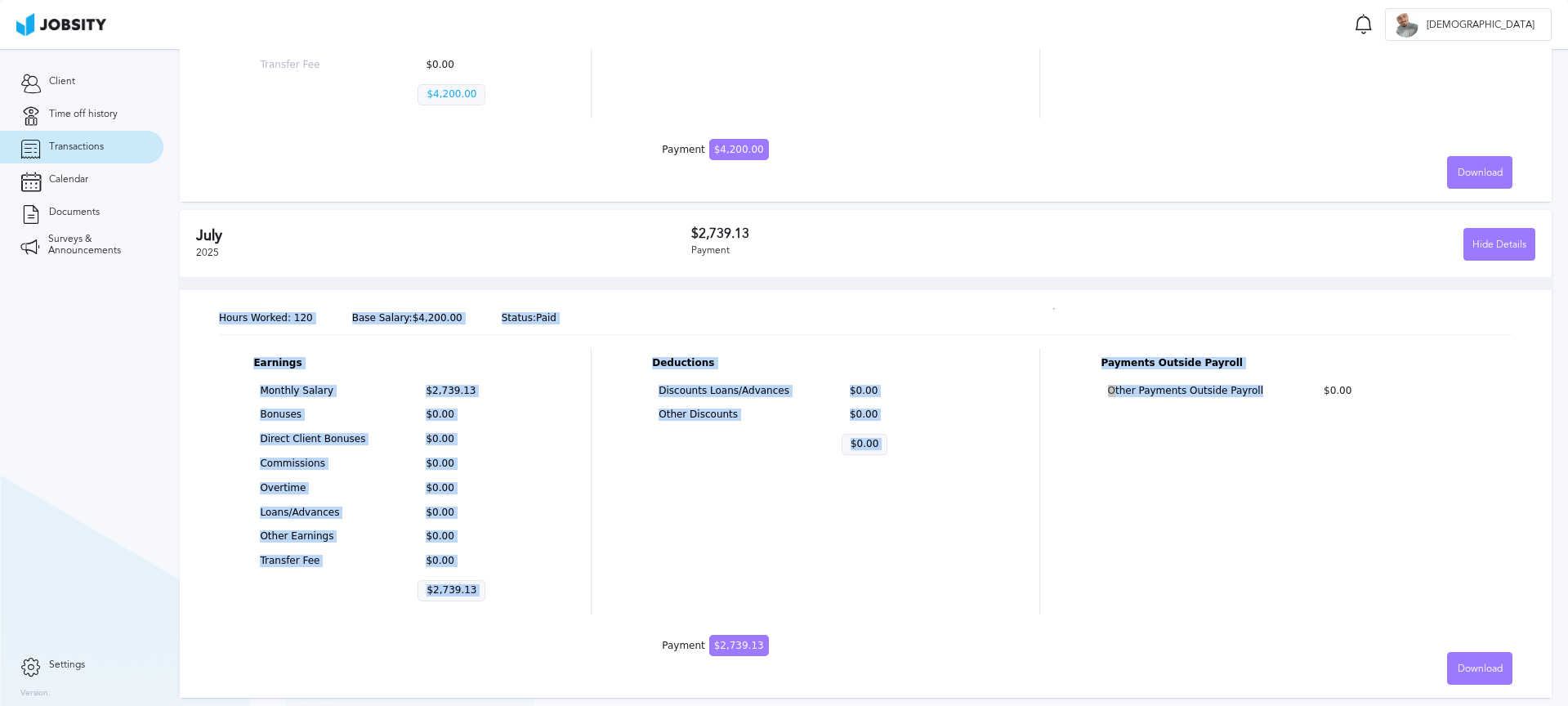
drag, startPoint x: 196, startPoint y: 322, endPoint x: 1281, endPoint y: 586, distance: 1116.7
click at [1281, 586] on section "Transaction history Filter Years 2025 2025 Pay Statement Bonuses [DATE] $4,200.…" at bounding box center [866, 160] width 1405 height 1089
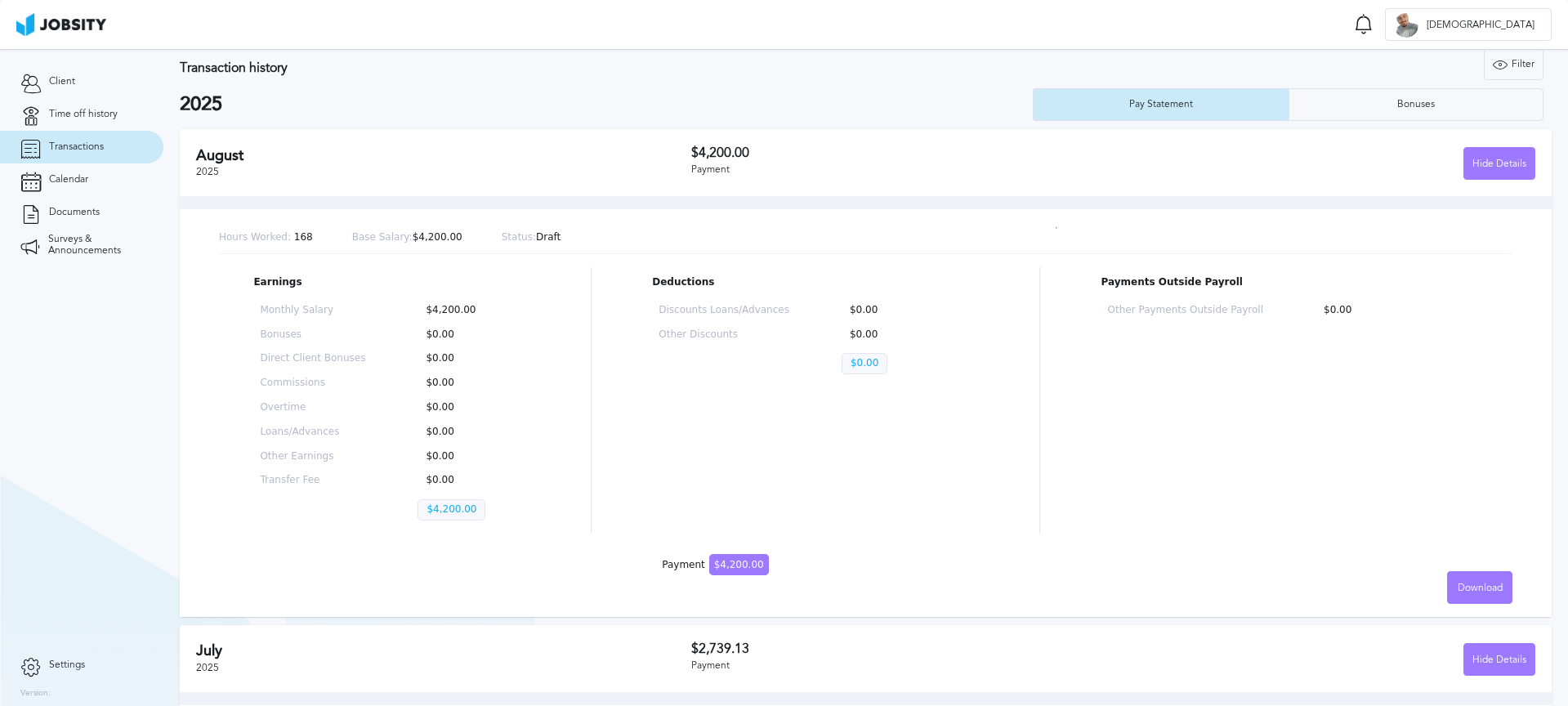
scroll to position [0, 0]
